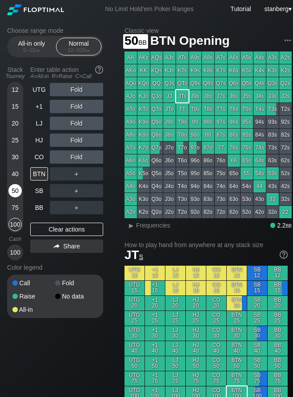
click at [20, 194] on div "50" at bounding box center [14, 190] width 13 height 13
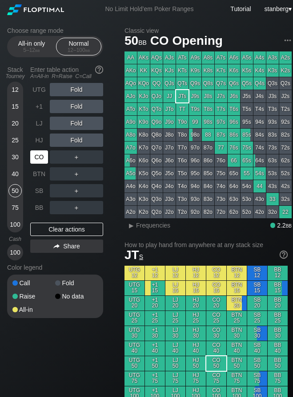
click at [34, 155] on div "CO" at bounding box center [39, 157] width 18 height 13
click at [46, 126] on div "LJ" at bounding box center [39, 123] width 18 height 13
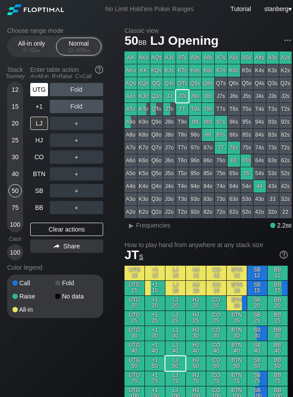
click at [39, 95] on div "UTG" at bounding box center [39, 89] width 18 height 13
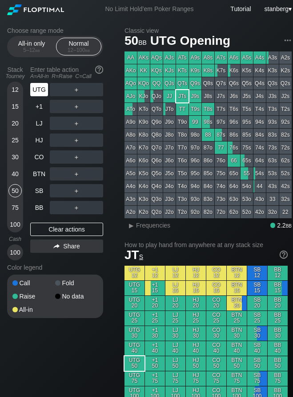
click at [42, 87] on div "UTG" at bounding box center [39, 89] width 18 height 13
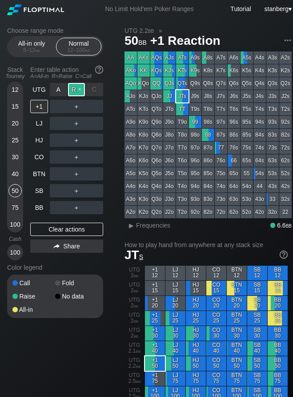
click at [73, 91] on div "R ✕" at bounding box center [76, 89] width 17 height 13
click at [98, 176] on div "C ✕" at bounding box center [94, 173] width 17 height 13
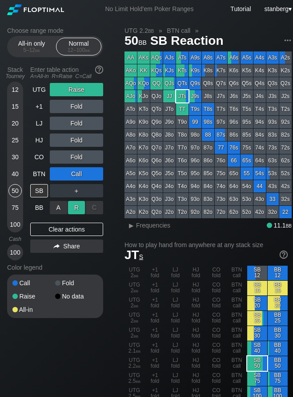
click at [75, 209] on div "R ✕" at bounding box center [76, 207] width 17 height 13
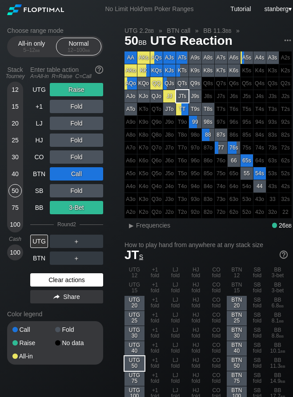
click at [70, 281] on div "Clear actions" at bounding box center [66, 280] width 73 height 13
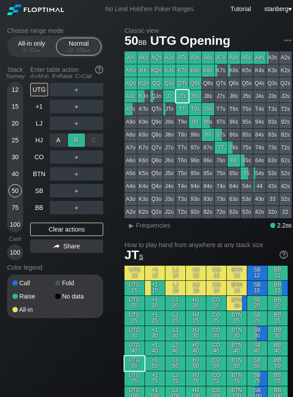
click at [71, 146] on div "R ✕" at bounding box center [76, 140] width 17 height 13
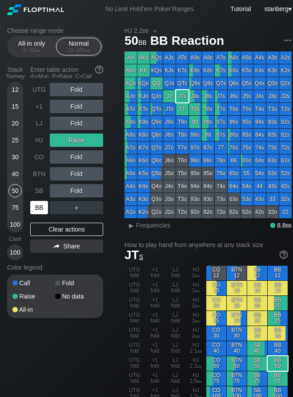
click at [42, 205] on div "BB" at bounding box center [39, 207] width 18 height 13
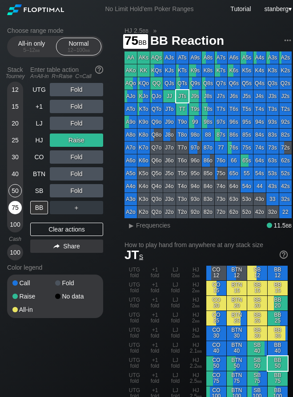
click at [13, 210] on div "75" at bounding box center [14, 207] width 13 height 13
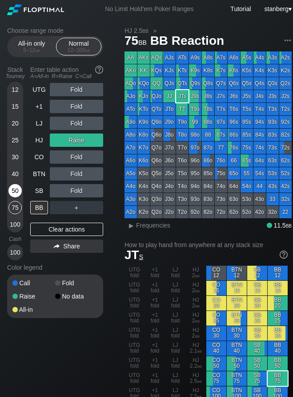
click at [15, 192] on div "50" at bounding box center [14, 190] width 13 height 13
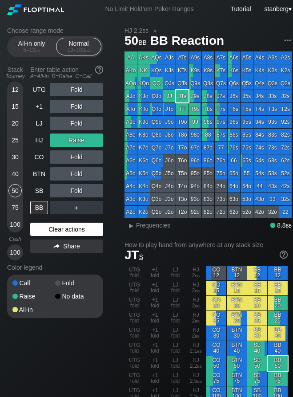
click at [64, 231] on div "Clear actions" at bounding box center [66, 229] width 73 height 13
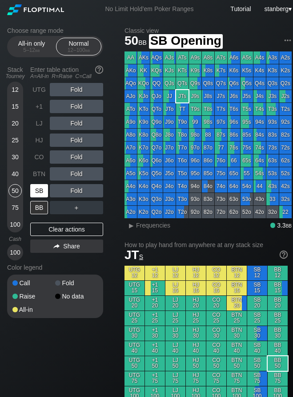
click at [44, 194] on div "SB" at bounding box center [39, 190] width 18 height 13
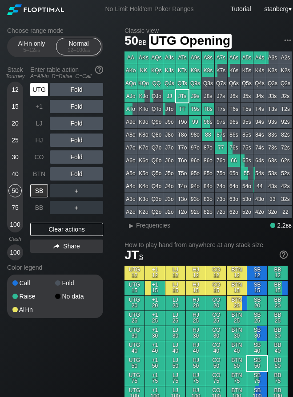
click at [39, 91] on div "UTG" at bounding box center [39, 89] width 18 height 13
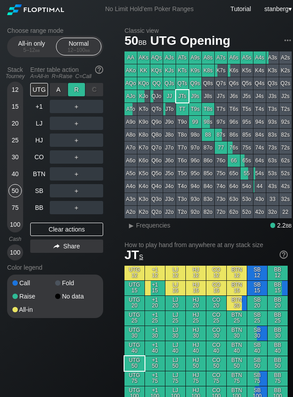
click at [80, 90] on div "R ✕" at bounding box center [76, 89] width 17 height 13
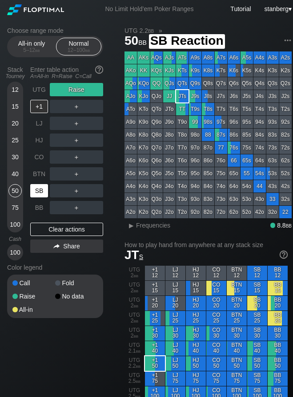
click at [43, 194] on div "SB" at bounding box center [39, 190] width 18 height 13
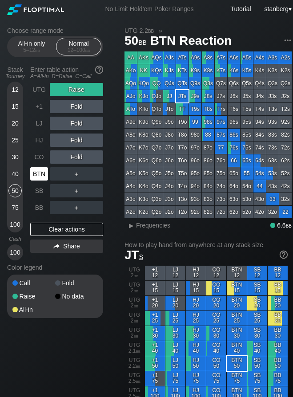
click at [41, 175] on div "BTN" at bounding box center [39, 173] width 18 height 13
click at [40, 220] on div "UTG Raise +1 Fold LJ Fold HJ Fold CO Fold BTN ＋ SB ＋ BB ＋ Clear actions Share" at bounding box center [66, 172] width 73 height 178
click at [15, 191] on div "50" at bounding box center [14, 190] width 13 height 13
click at [42, 176] on div "BTN" at bounding box center [39, 173] width 18 height 13
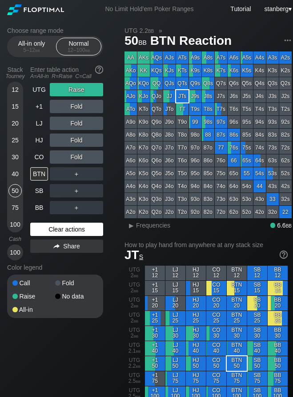
click at [87, 231] on div "Clear actions" at bounding box center [66, 229] width 73 height 13
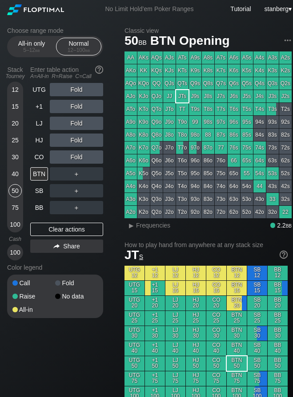
drag, startPoint x: 161, startPoint y: 20, endPoint x: 156, endPoint y: 24, distance: 6.4
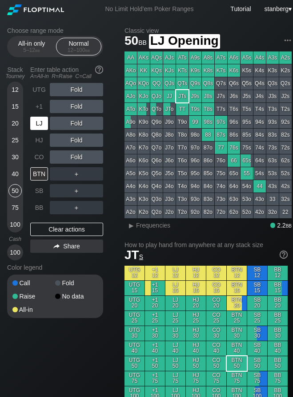
click at [43, 125] on div "LJ" at bounding box center [39, 123] width 18 height 13
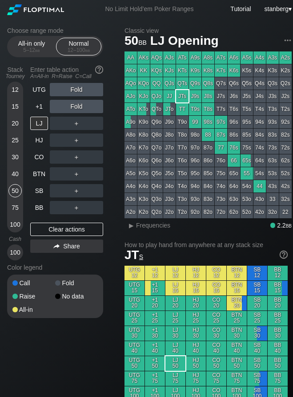
click at [15, 170] on div "40" at bounding box center [14, 173] width 13 height 13
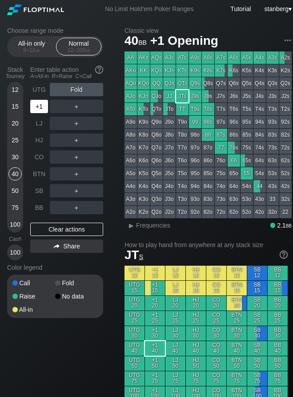
click at [36, 107] on div "+1" at bounding box center [39, 106] width 18 height 13
click at [37, 96] on div "UTG" at bounding box center [39, 89] width 18 height 13
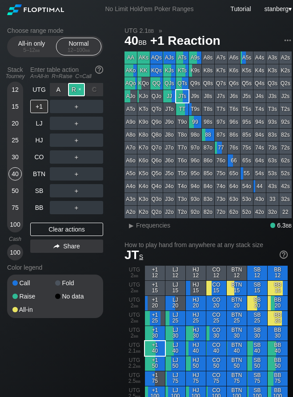
click at [80, 93] on div "R ✕" at bounding box center [76, 89] width 17 height 13
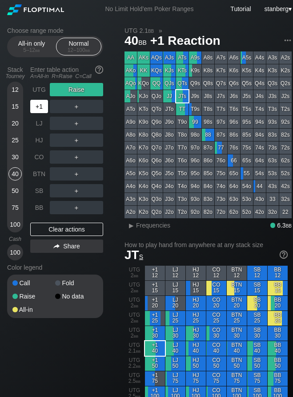
click at [37, 104] on div "+1" at bounding box center [39, 106] width 18 height 13
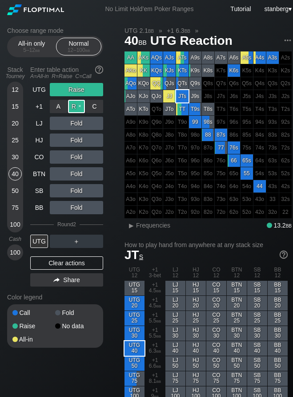
click at [74, 110] on div "R ✕" at bounding box center [76, 106] width 17 height 13
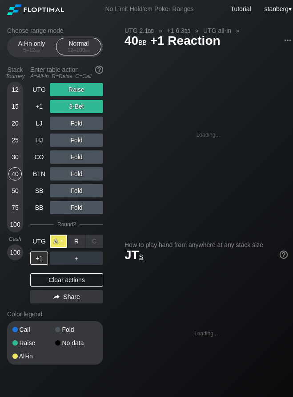
click at [57, 246] on div "A ✕" at bounding box center [58, 241] width 17 height 13
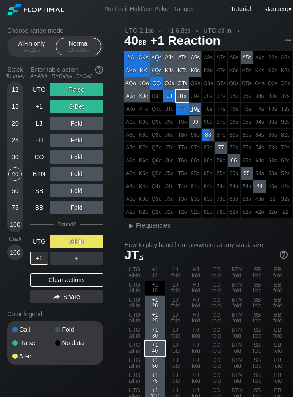
click at [15, 191] on div "50" at bounding box center [14, 190] width 13 height 13
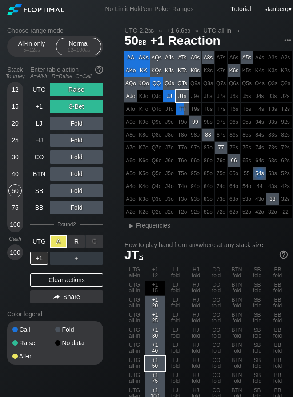
click at [74, 242] on div "R ✕" at bounding box center [76, 241] width 17 height 13
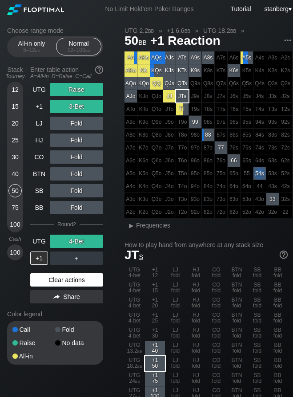
click at [60, 274] on div "Clear actions" at bounding box center [66, 280] width 73 height 13
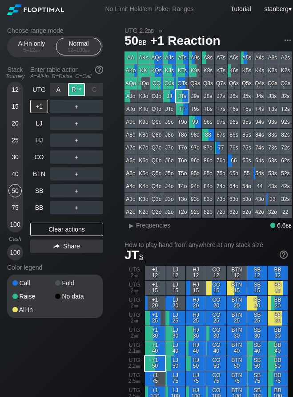
click at [77, 88] on div "R ✕" at bounding box center [76, 89] width 17 height 13
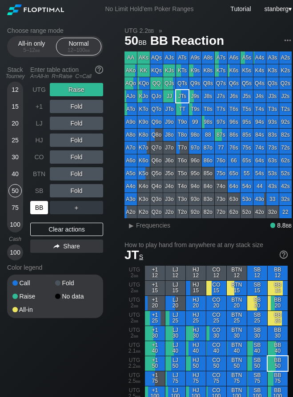
click at [41, 204] on div "BB" at bounding box center [39, 207] width 18 height 13
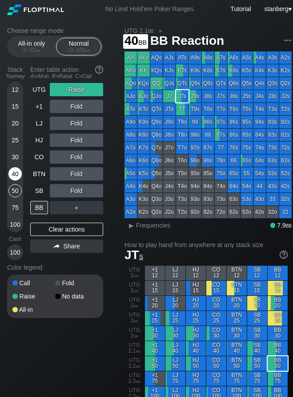
click at [13, 175] on div "40" at bounding box center [14, 173] width 13 height 13
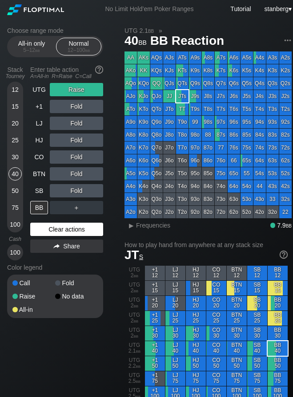
click at [41, 234] on div "Clear actions" at bounding box center [66, 229] width 73 height 13
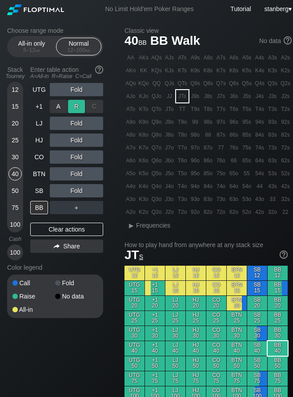
click at [83, 106] on div "R ✕" at bounding box center [76, 106] width 17 height 13
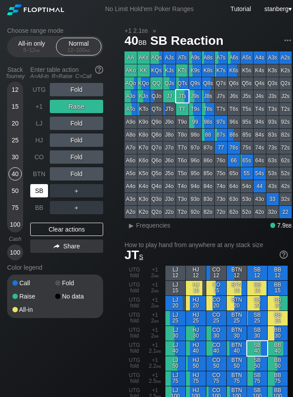
click at [35, 191] on div "SB" at bounding box center [39, 190] width 18 height 13
click at [72, 189] on div "R ✕" at bounding box center [76, 190] width 17 height 13
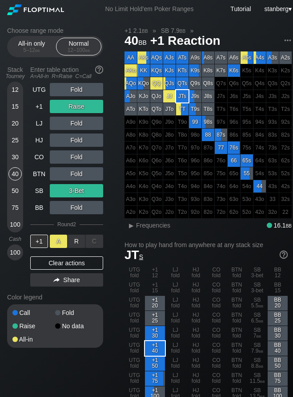
click at [54, 242] on div "A ✕" at bounding box center [58, 241] width 17 height 13
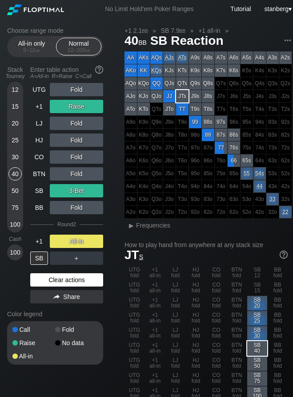
click at [62, 282] on div "Clear actions" at bounding box center [66, 280] width 73 height 13
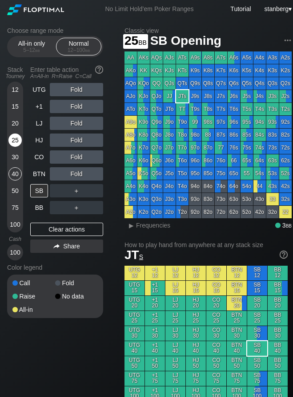
click at [16, 139] on div "25" at bounding box center [14, 140] width 13 height 13
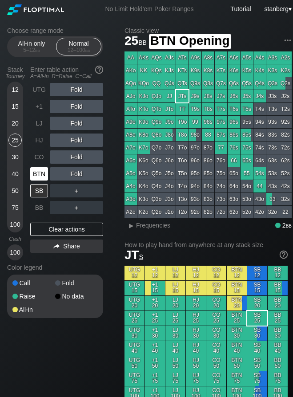
click at [37, 172] on div "BTN" at bounding box center [39, 173] width 18 height 13
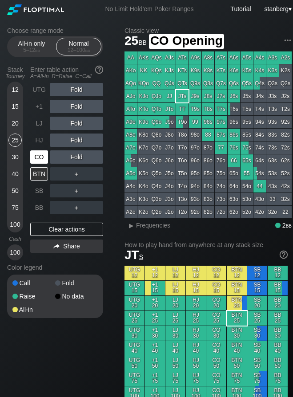
click at [36, 158] on div "CO" at bounding box center [39, 157] width 18 height 13
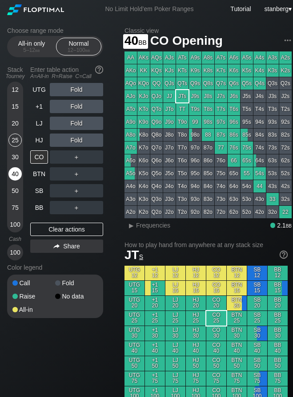
click at [14, 171] on div "40" at bounding box center [14, 173] width 13 height 13
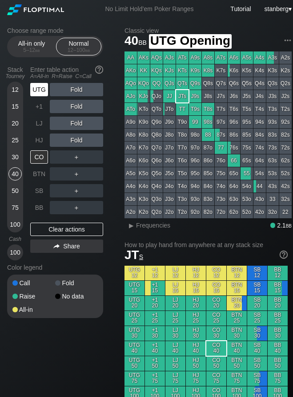
click at [44, 90] on div "UTG" at bounding box center [39, 89] width 18 height 13
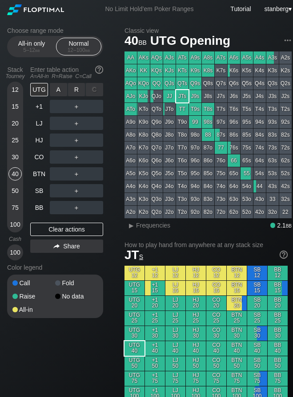
click at [71, 88] on div "R ✕" at bounding box center [76, 89] width 17 height 13
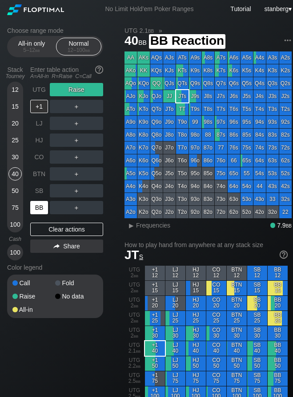
click at [44, 210] on div "BB" at bounding box center [39, 207] width 18 height 13
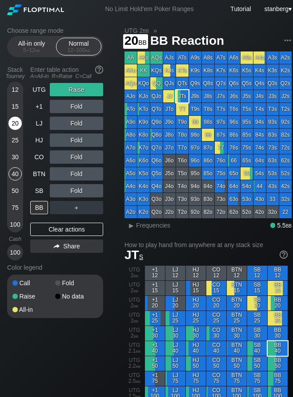
click at [14, 119] on div "20" at bounding box center [14, 123] width 13 height 13
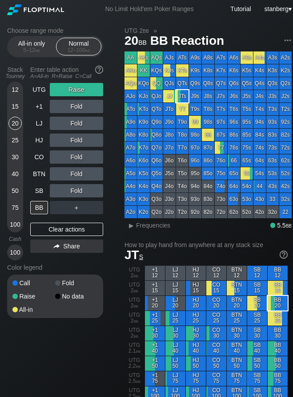
click at [16, 105] on div "15" at bounding box center [14, 106] width 13 height 13
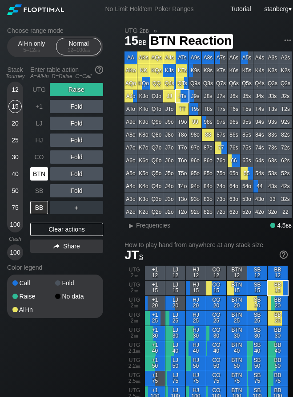
click at [36, 172] on div "BTN" at bounding box center [39, 173] width 18 height 13
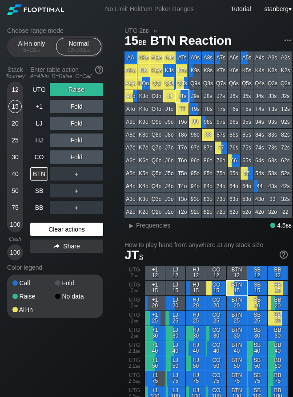
click at [48, 226] on div "Clear actions" at bounding box center [66, 229] width 73 height 13
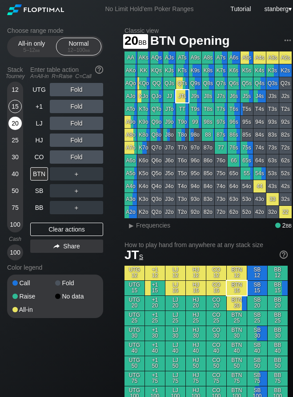
click at [10, 121] on div "20" at bounding box center [14, 123] width 13 height 13
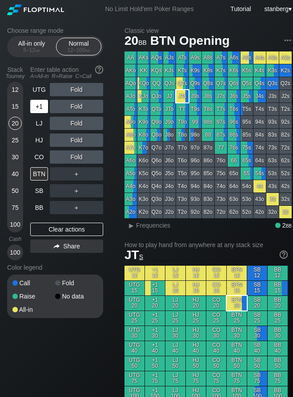
click at [41, 103] on div "+1" at bounding box center [39, 106] width 18 height 13
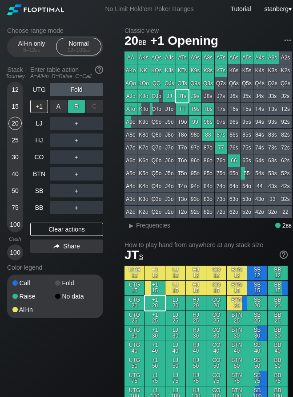
click at [71, 105] on div "R ✕" at bounding box center [76, 106] width 17 height 13
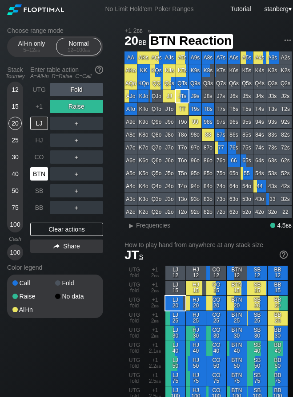
click at [40, 175] on div "BTN" at bounding box center [39, 173] width 18 height 13
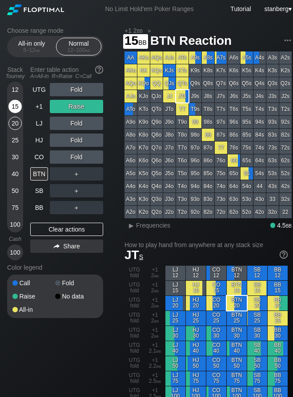
click at [16, 105] on div "15" at bounding box center [14, 106] width 13 height 13
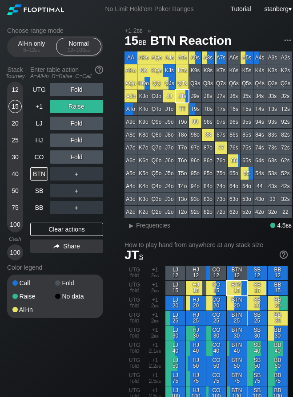
drag, startPoint x: 40, startPoint y: 230, endPoint x: 22, endPoint y: 212, distance: 25.1
click at [40, 230] on div "Clear actions" at bounding box center [66, 229] width 73 height 13
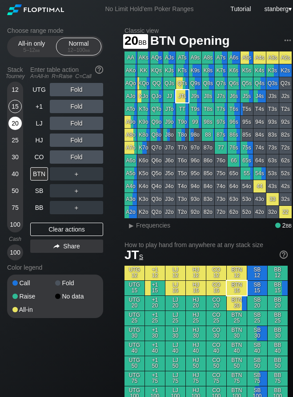
click at [16, 121] on div "20" at bounding box center [14, 123] width 13 height 13
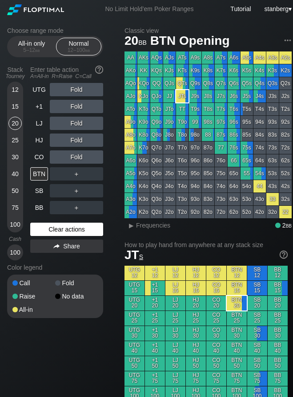
click at [51, 232] on div "Clear actions" at bounding box center [66, 229] width 73 height 13
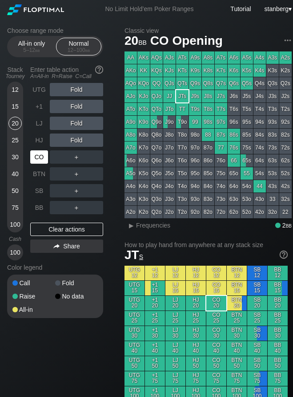
click at [44, 162] on div "CO" at bounding box center [39, 157] width 18 height 13
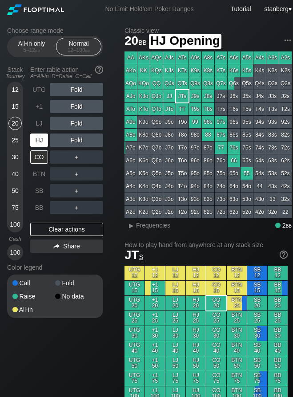
click at [39, 143] on div "HJ" at bounding box center [39, 140] width 18 height 13
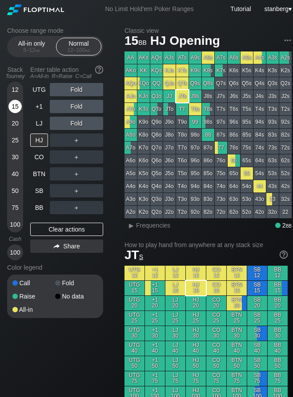
click at [13, 104] on div "15" at bounding box center [14, 106] width 13 height 13
click at [37, 120] on div "LJ" at bounding box center [39, 123] width 18 height 13
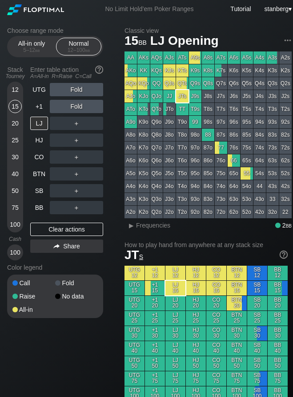
click at [242, 39] on div "15 bb LJ Opening" at bounding box center [207, 40] width 167 height 15
click at [10, 105] on div "15" at bounding box center [14, 106] width 13 height 13
click at [49, 232] on div "Clear actions" at bounding box center [66, 229] width 73 height 13
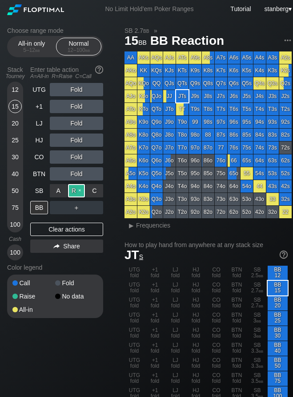
click at [74, 191] on div "R ✕" at bounding box center [76, 190] width 17 height 13
drag, startPoint x: 50, startPoint y: 190, endPoint x: 64, endPoint y: 190, distance: 14.2
click at [64, 190] on div "A ✕" at bounding box center [58, 190] width 17 height 13
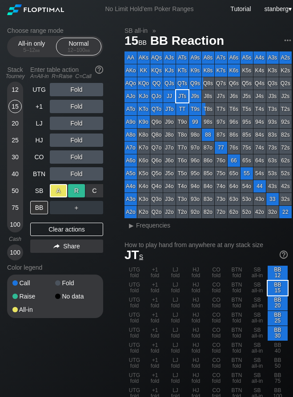
click at [71, 190] on div "R ✕" at bounding box center [76, 190] width 17 height 13
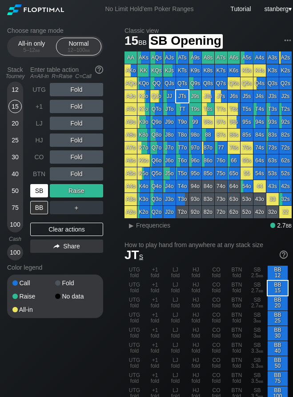
click at [38, 190] on div "SB" at bounding box center [39, 190] width 18 height 13
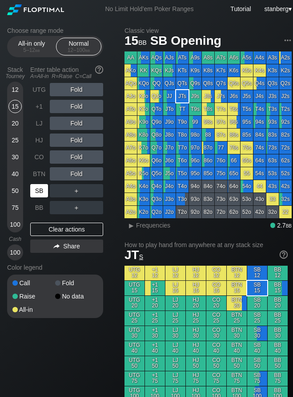
click at [38, 195] on div "SB" at bounding box center [39, 190] width 18 height 13
click at [68, 193] on div "R ✕" at bounding box center [76, 190] width 17 height 13
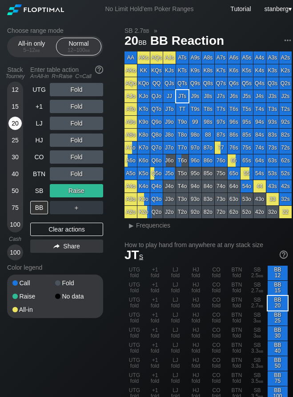
click at [14, 120] on div "20" at bounding box center [14, 123] width 13 height 13
click at [36, 171] on div "BTN" at bounding box center [39, 173] width 18 height 13
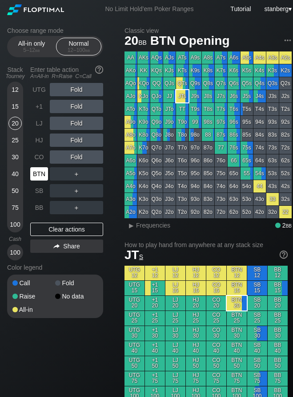
click at [33, 179] on div "BTN" at bounding box center [39, 173] width 18 height 13
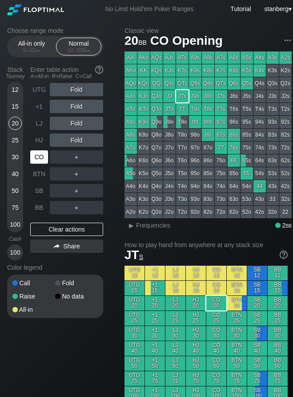
click at [40, 159] on div "CO" at bounding box center [39, 157] width 18 height 13
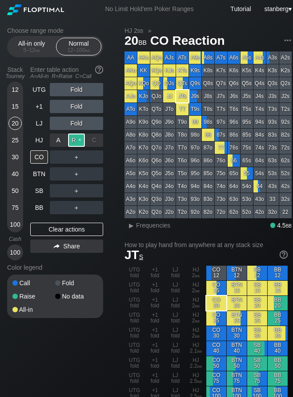
click at [79, 136] on div "R ✕" at bounding box center [76, 140] width 17 height 13
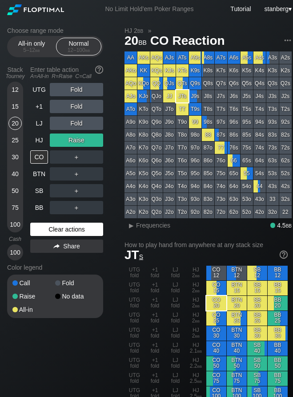
click at [51, 229] on div "Clear actions" at bounding box center [66, 229] width 73 height 13
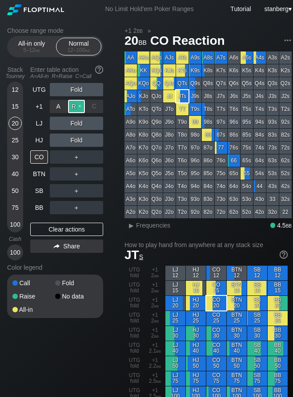
drag, startPoint x: 75, startPoint y: 111, endPoint x: 74, endPoint y: 106, distance: 5.0
click at [74, 106] on div "R ✕" at bounding box center [76, 106] width 17 height 13
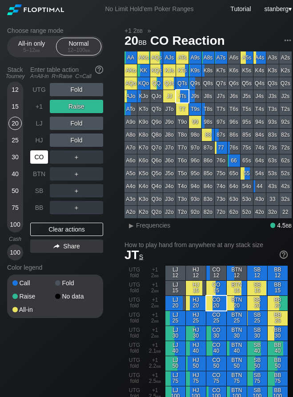
click at [35, 161] on div "CO" at bounding box center [39, 157] width 18 height 13
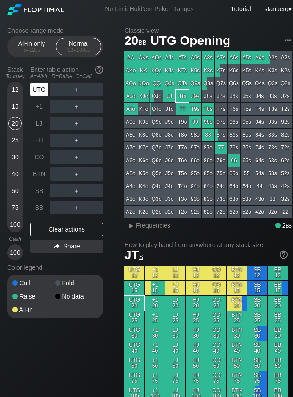
click at [42, 94] on div "UTG" at bounding box center [39, 89] width 18 height 13
click at [10, 139] on div "25" at bounding box center [14, 140] width 13 height 13
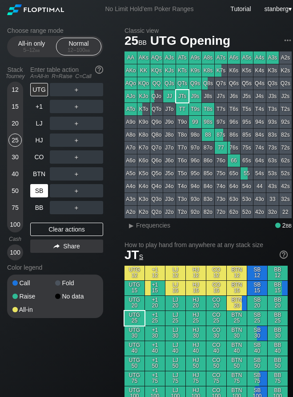
click at [36, 194] on div "SB" at bounding box center [39, 190] width 18 height 13
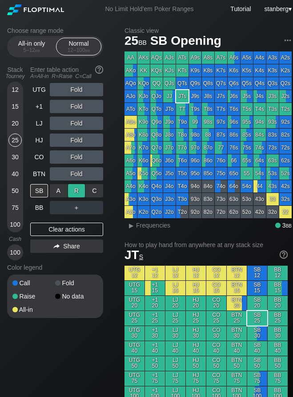
click at [72, 192] on div "R ✕" at bounding box center [76, 190] width 17 height 13
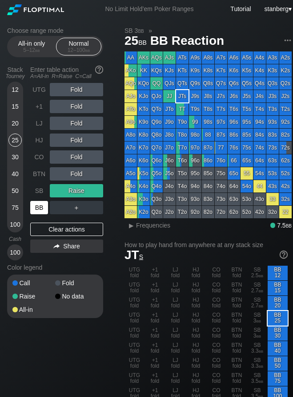
click at [38, 212] on div "BB" at bounding box center [39, 207] width 18 height 13
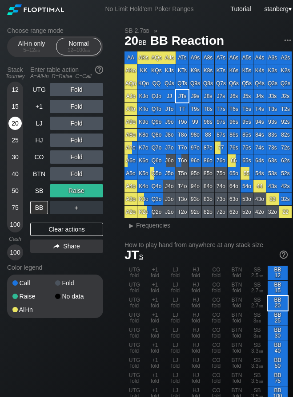
click at [12, 125] on div "20" at bounding box center [14, 123] width 13 height 13
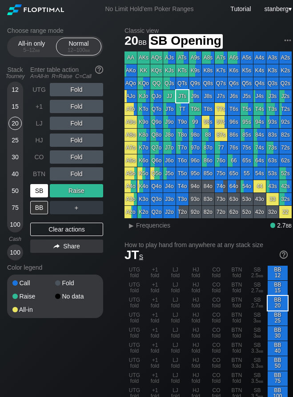
click at [36, 193] on div "SB" at bounding box center [39, 190] width 18 height 13
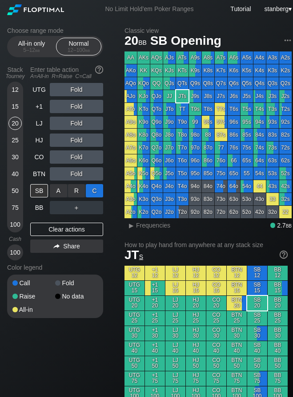
click at [99, 194] on div "C ✕" at bounding box center [94, 190] width 17 height 13
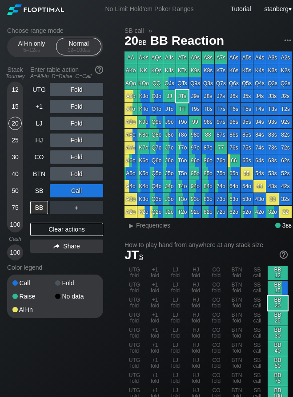
drag, startPoint x: 45, startPoint y: 211, endPoint x: 51, endPoint y: 211, distance: 5.8
click at [45, 211] on div "BB" at bounding box center [39, 207] width 18 height 13
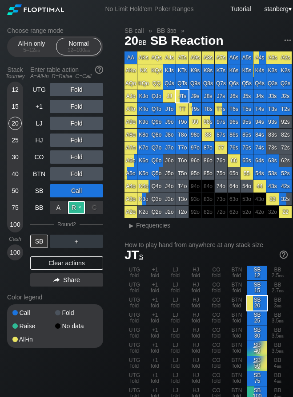
click at [78, 214] on div "R ✕" at bounding box center [76, 207] width 17 height 13
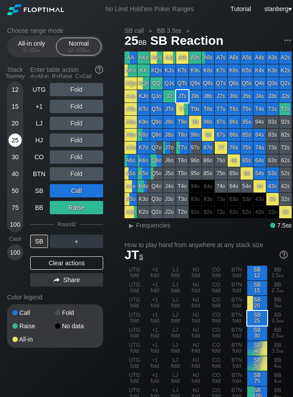
click at [17, 140] on div "25" at bounding box center [14, 140] width 13 height 13
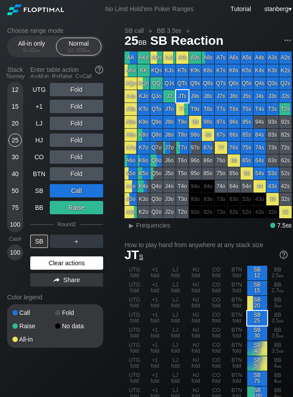
click at [59, 260] on div "Clear actions" at bounding box center [66, 263] width 73 height 13
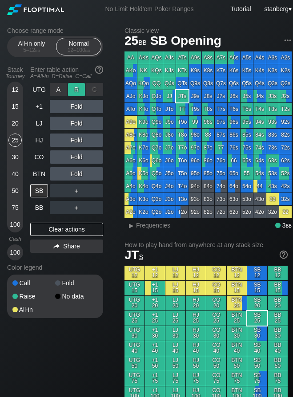
click at [75, 93] on div "R ✕" at bounding box center [76, 89] width 17 height 13
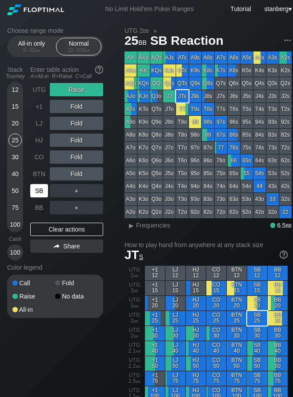
click at [39, 196] on div "SB" at bounding box center [39, 190] width 18 height 13
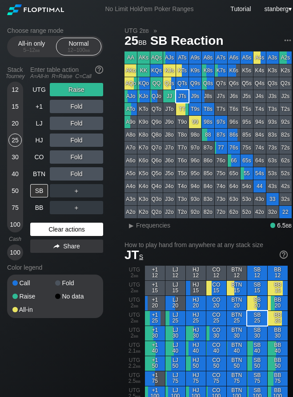
click at [43, 230] on div "Clear actions" at bounding box center [66, 229] width 73 height 13
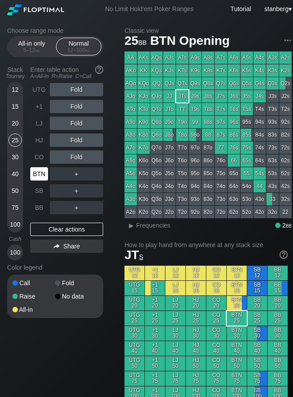
click at [38, 177] on div "BTN" at bounding box center [39, 173] width 18 height 13
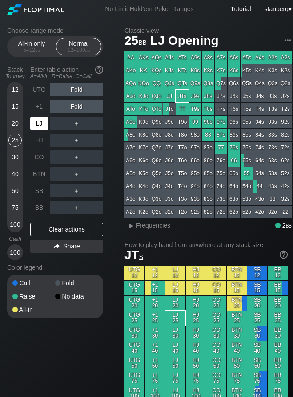
click at [41, 124] on div "LJ" at bounding box center [39, 123] width 18 height 13
click at [18, 138] on div "25" at bounding box center [14, 140] width 13 height 13
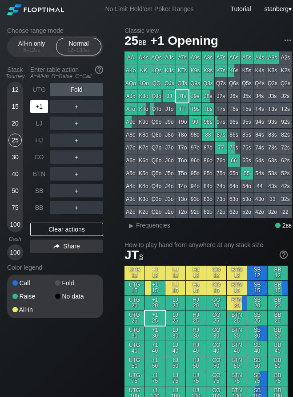
click at [39, 110] on div "+1" at bounding box center [39, 106] width 18 height 13
click at [83, 105] on div "R ✕" at bounding box center [76, 106] width 17 height 13
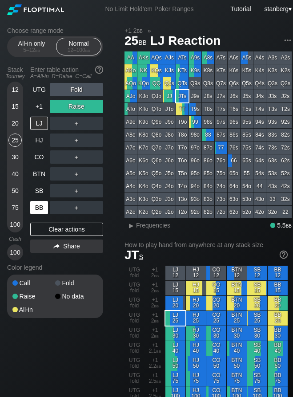
click at [34, 207] on div "BB" at bounding box center [39, 207] width 18 height 13
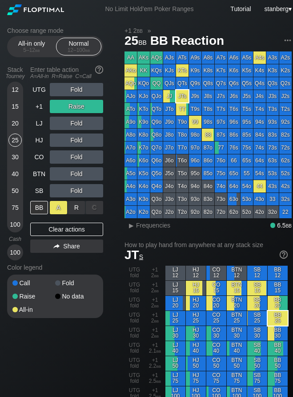
click at [58, 208] on div "A ✕" at bounding box center [58, 207] width 17 height 13
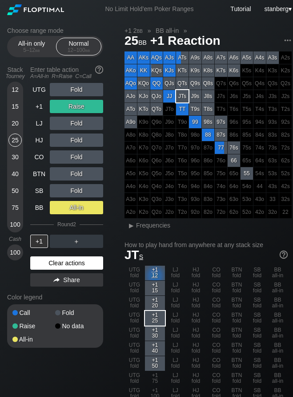
click at [66, 268] on div "Clear actions" at bounding box center [66, 263] width 73 height 13
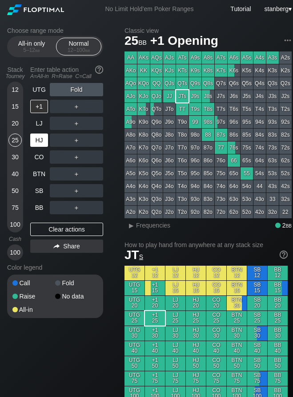
click at [45, 134] on div "HJ" at bounding box center [39, 140] width 18 height 13
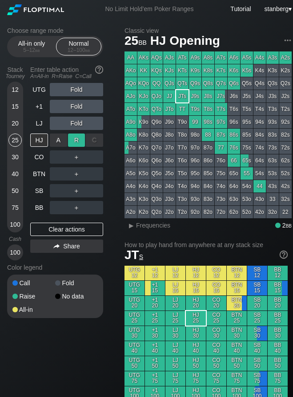
click at [71, 137] on div "R ✕" at bounding box center [76, 140] width 17 height 13
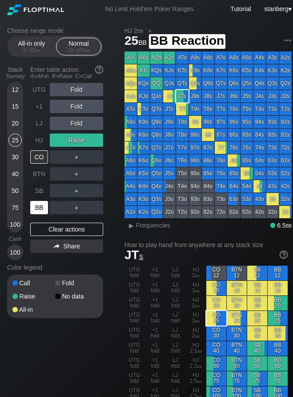
click at [32, 211] on div "BB" at bounding box center [39, 207] width 18 height 13
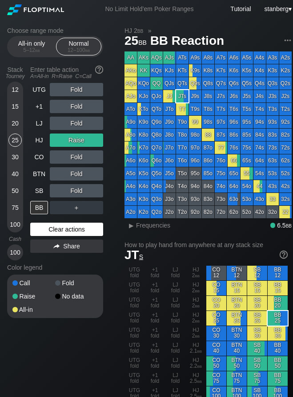
click at [52, 233] on div "Clear actions" at bounding box center [66, 229] width 73 height 13
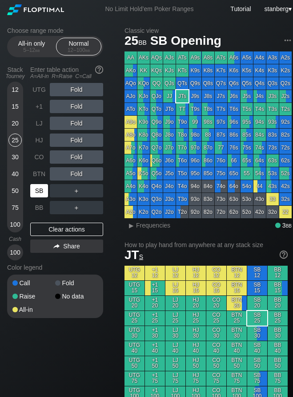
click at [35, 194] on div "SB" at bounding box center [39, 190] width 18 height 13
click at [95, 190] on div "C ✕" at bounding box center [94, 190] width 17 height 13
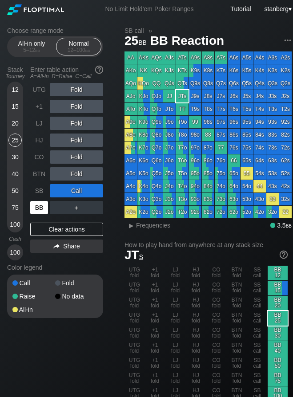
click at [39, 209] on div "BB" at bounding box center [39, 207] width 18 height 13
click at [16, 157] on div "30" at bounding box center [14, 157] width 13 height 13
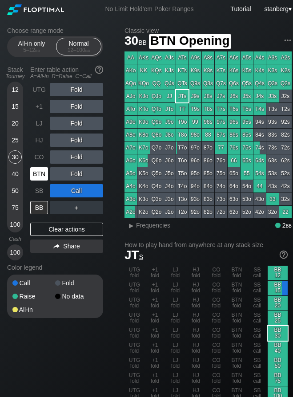
click at [36, 176] on div "BTN" at bounding box center [39, 173] width 18 height 13
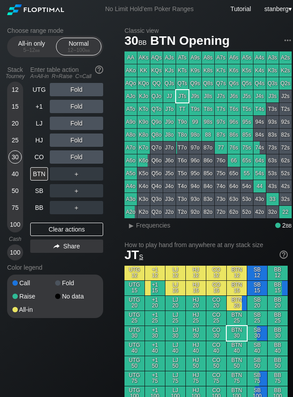
click at [75, 173] on div "＋" at bounding box center [76, 173] width 53 height 13
click at [75, 173] on div "R ✕" at bounding box center [76, 173] width 17 height 13
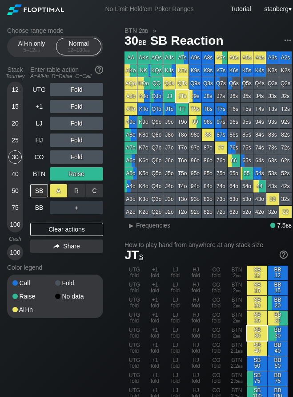
click at [53, 189] on div "A ✕" at bounding box center [58, 190] width 17 height 13
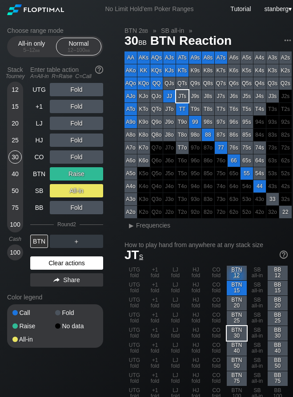
click at [63, 266] on div "Clear actions" at bounding box center [66, 263] width 73 height 13
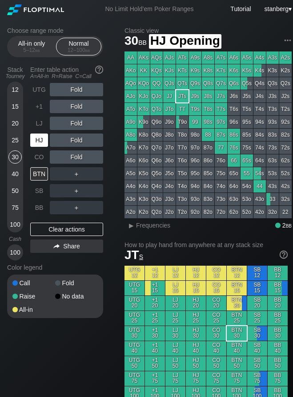
click at [36, 137] on div "HJ" at bounding box center [39, 140] width 18 height 13
